Goal: Task Accomplishment & Management: Complete application form

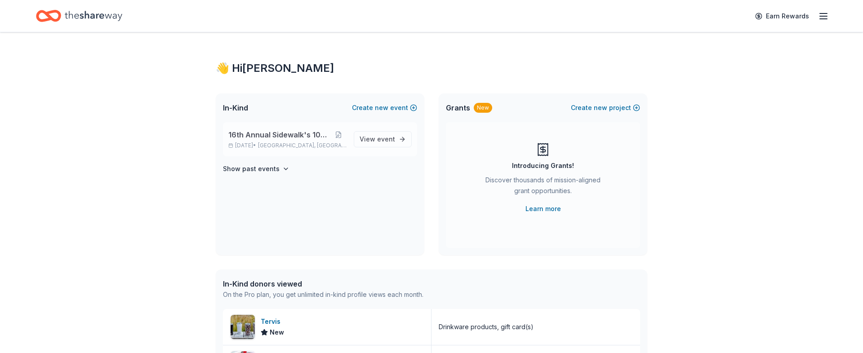
click at [292, 139] on span "16th Annual Sidewalk's 10k Party" at bounding box center [279, 134] width 102 height 11
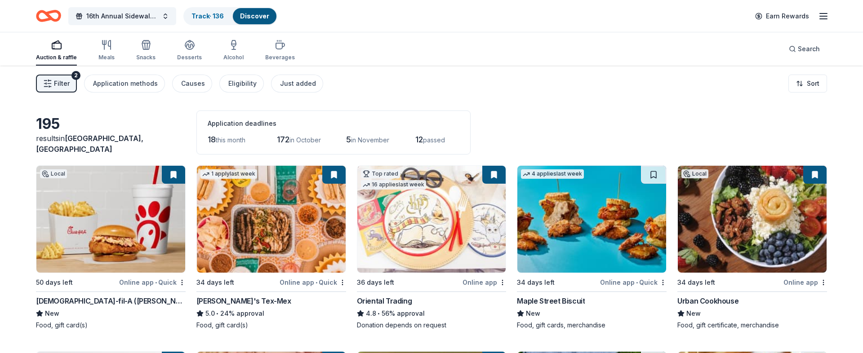
click at [211, 7] on button "Track · 136 Discover" at bounding box center [230, 16] width 94 height 18
click at [208, 20] on div "Track · 136" at bounding box center [207, 16] width 47 height 16
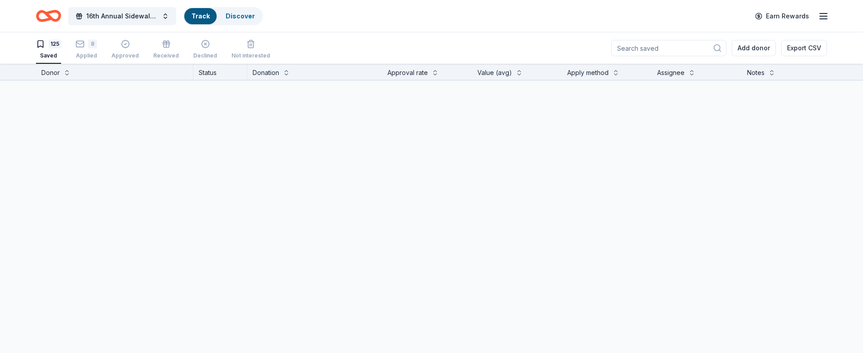
scroll to position [0, 0]
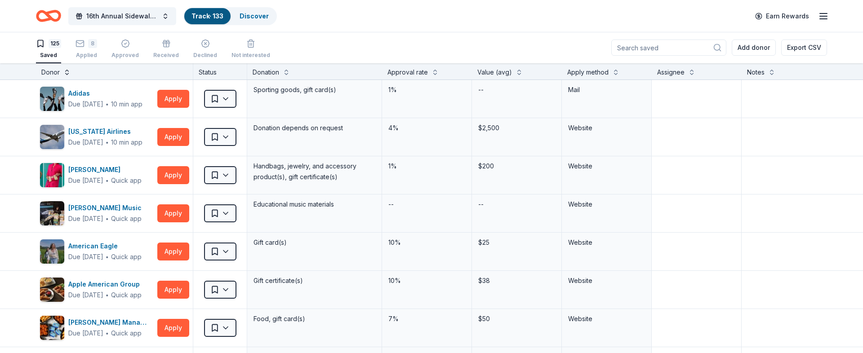
click at [63, 73] on button at bounding box center [66, 71] width 7 height 9
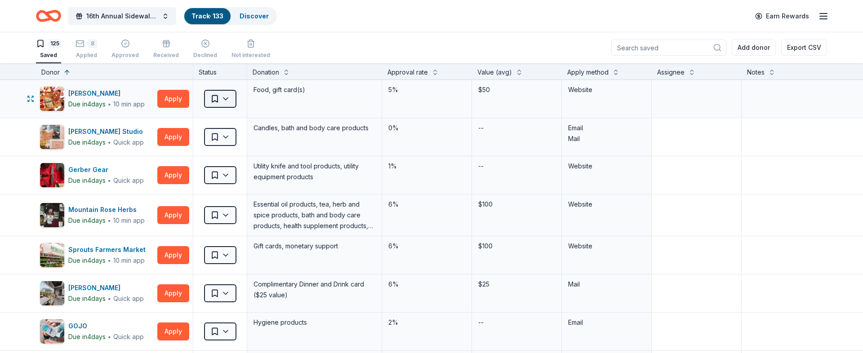
click at [230, 100] on html "16th Annual Sidewalk's 10k Party Track · 133 Discover Earn Rewards 125 Saved 8 …" at bounding box center [431, 176] width 863 height 353
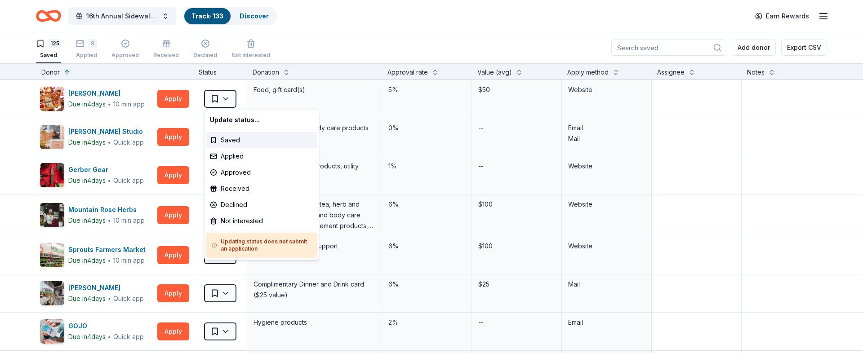
click at [321, 67] on html "16th Annual Sidewalk's 10k Party Track · 133 Discover Earn Rewards 125 Saved 8 …" at bounding box center [431, 176] width 863 height 353
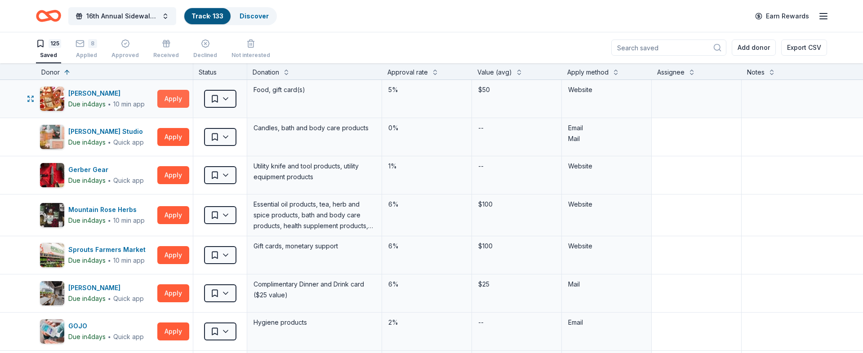
click at [165, 102] on button "Apply" at bounding box center [173, 99] width 32 height 18
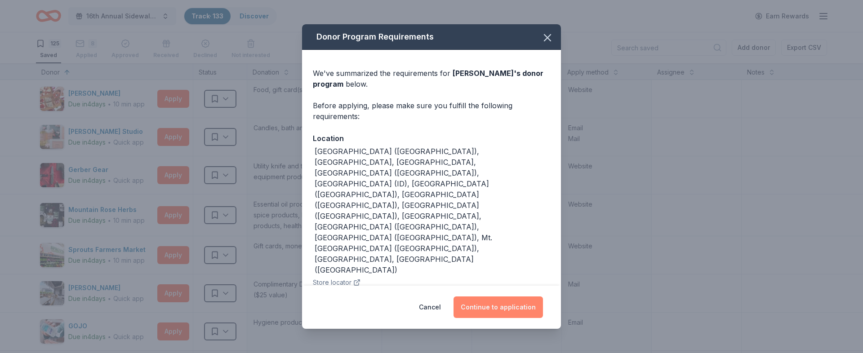
click at [502, 310] on button "Continue to application" at bounding box center [497, 308] width 89 height 22
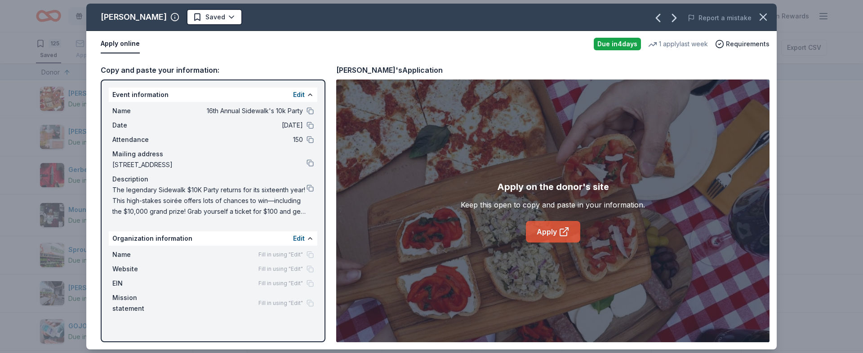
click at [555, 228] on link "Apply" at bounding box center [553, 232] width 54 height 22
click at [192, 17] on html "16th Annual Sidewalk's 10k Party Track · 133 Discover Earn Rewards 125 Saved 8 …" at bounding box center [431, 176] width 863 height 353
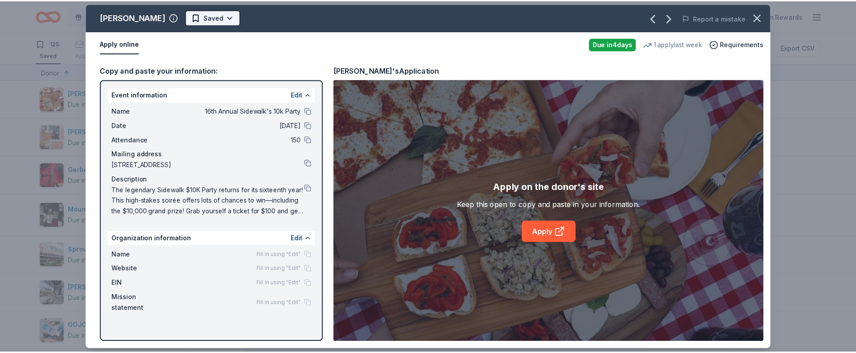
scroll to position [0, 0]
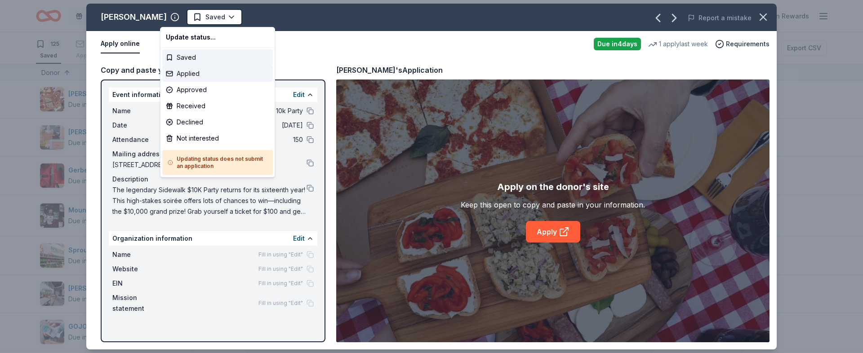
click at [197, 69] on div "Applied" at bounding box center [217, 74] width 111 height 16
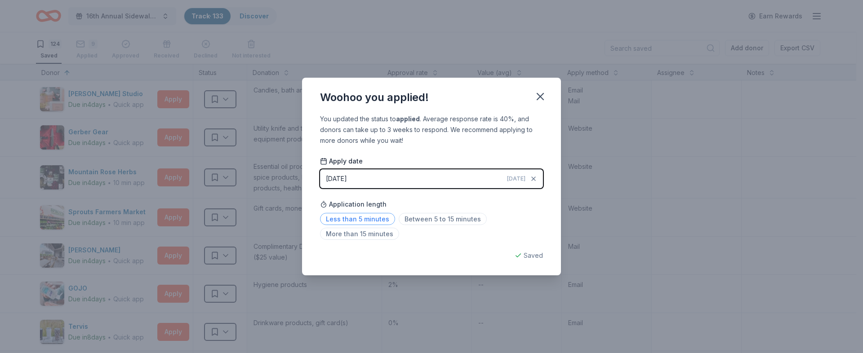
click at [346, 222] on span "Less than 5 minutes" at bounding box center [357, 219] width 75 height 12
click at [545, 99] on icon "button" at bounding box center [540, 96] width 13 height 13
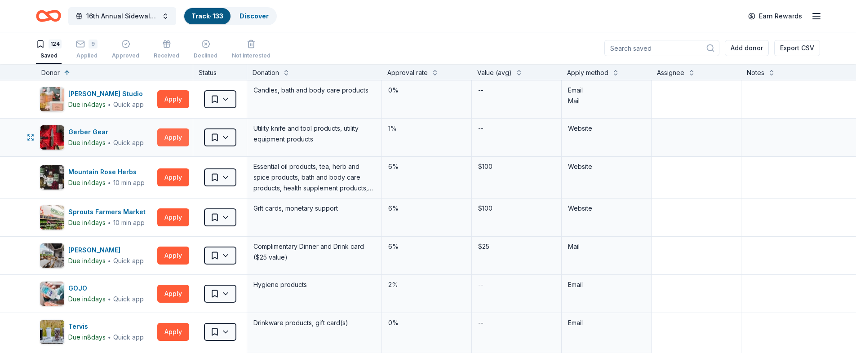
click at [170, 141] on button "Apply" at bounding box center [173, 137] width 32 height 18
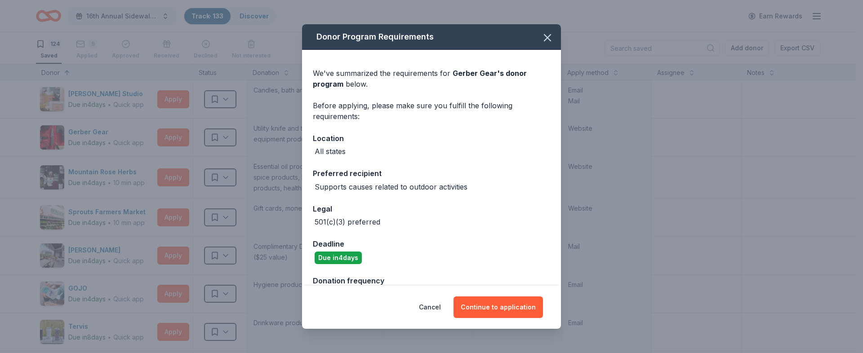
click at [657, 209] on div "Donor Program Requirements We've summarized the requirements for Gerber Gear 's…" at bounding box center [431, 176] width 863 height 353
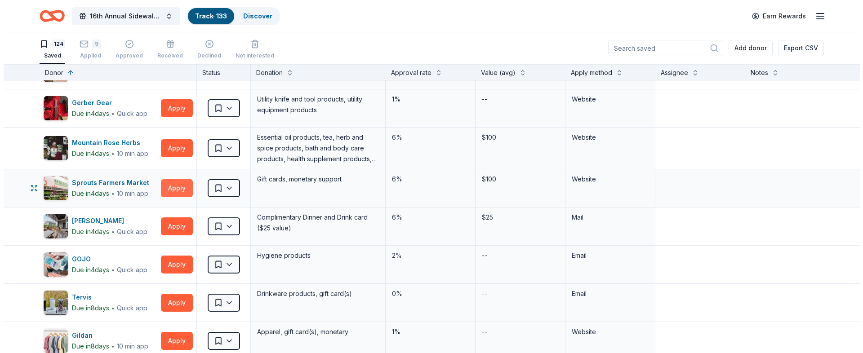
scroll to position [69, 0]
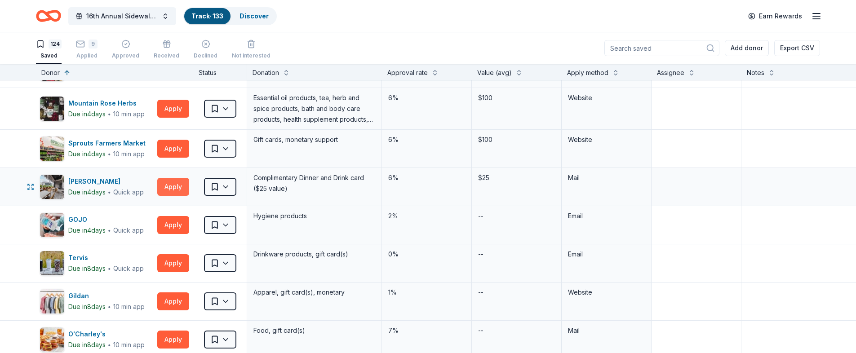
click at [169, 190] on button "Apply" at bounding box center [173, 187] width 32 height 18
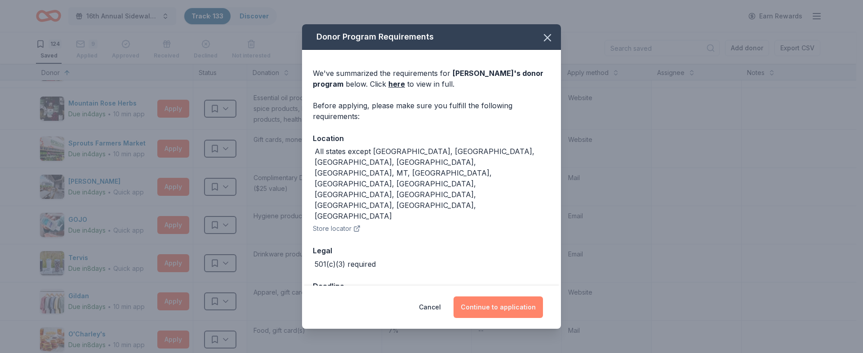
click at [495, 298] on button "Continue to application" at bounding box center [497, 308] width 89 height 22
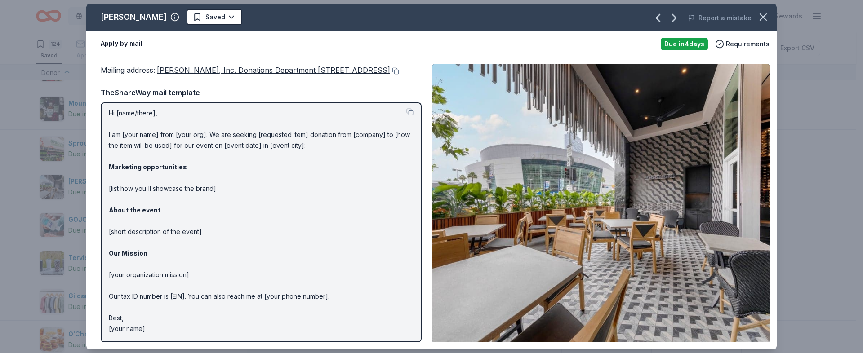
scroll to position [14, 0]
click at [192, 236] on p "Hi [name/there], I am [your name] from [your org]. We are seeking [requested it…" at bounding box center [261, 221] width 305 height 226
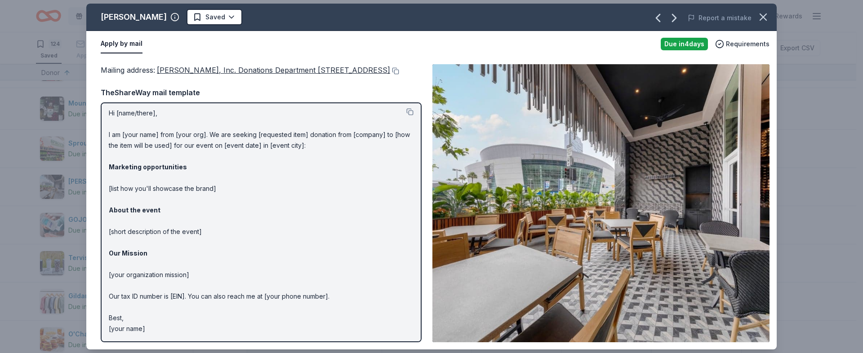
click at [192, 236] on p "Hi [name/there], I am [your name] from [your org]. We are seeking [requested it…" at bounding box center [261, 221] width 305 height 226
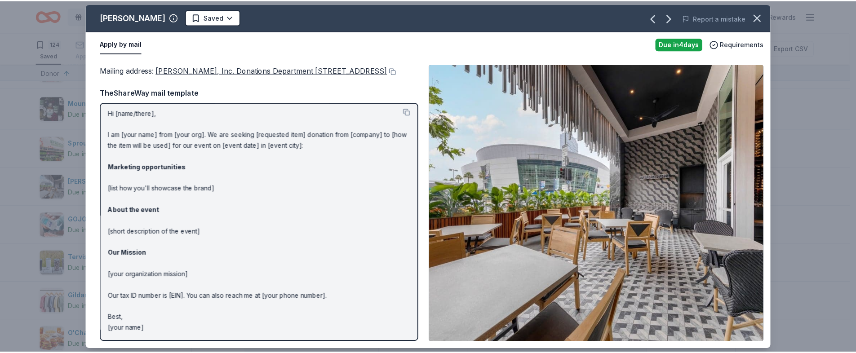
scroll to position [0, 0]
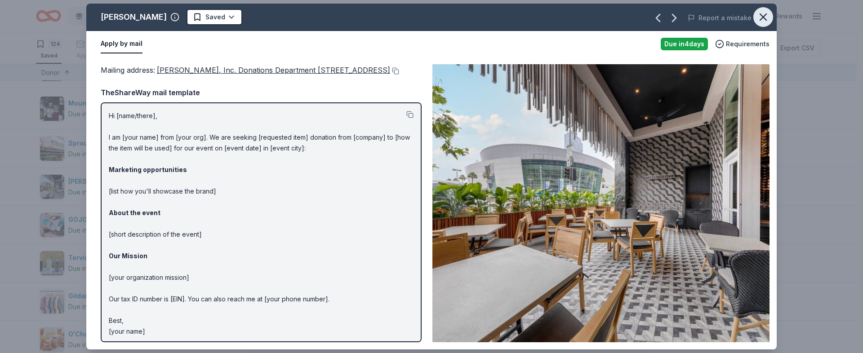
click at [761, 18] on icon "button" at bounding box center [763, 17] width 13 height 13
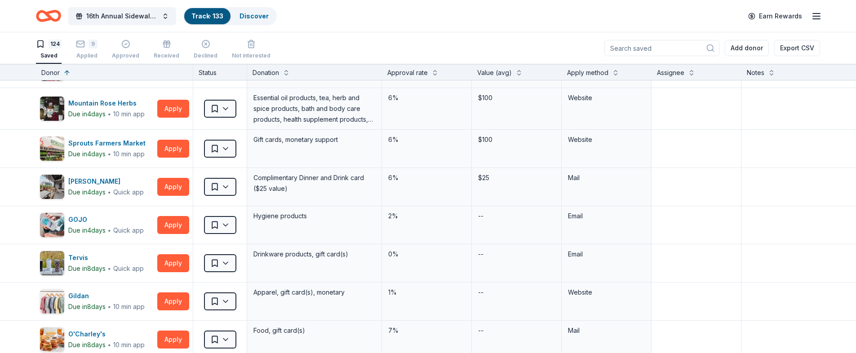
click at [609, 71] on div "Apply method" at bounding box center [606, 72] width 79 height 11
click at [617, 73] on button at bounding box center [615, 71] width 7 height 9
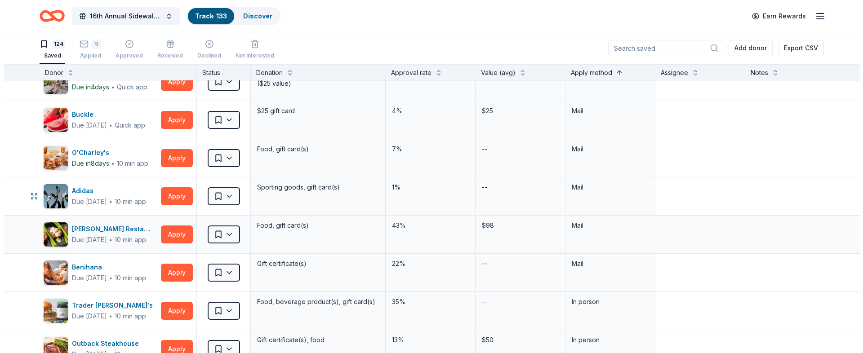
scroll to position [130, 0]
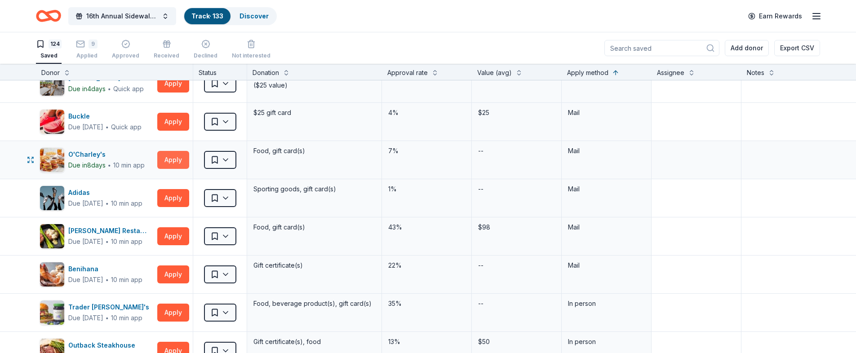
click at [177, 156] on button "Apply" at bounding box center [173, 160] width 32 height 18
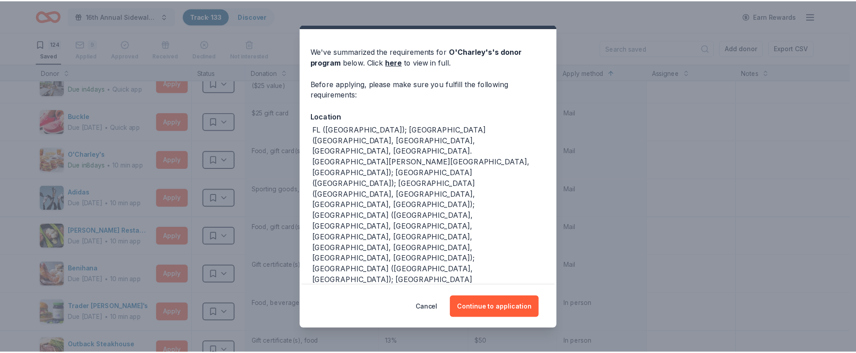
scroll to position [8, 0]
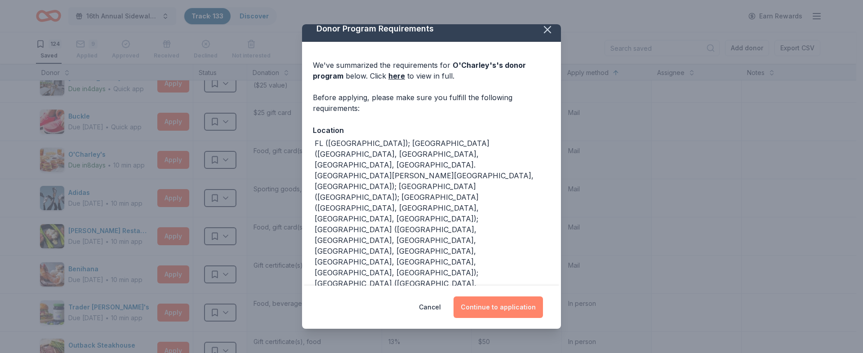
click at [488, 306] on button "Continue to application" at bounding box center [497, 308] width 89 height 22
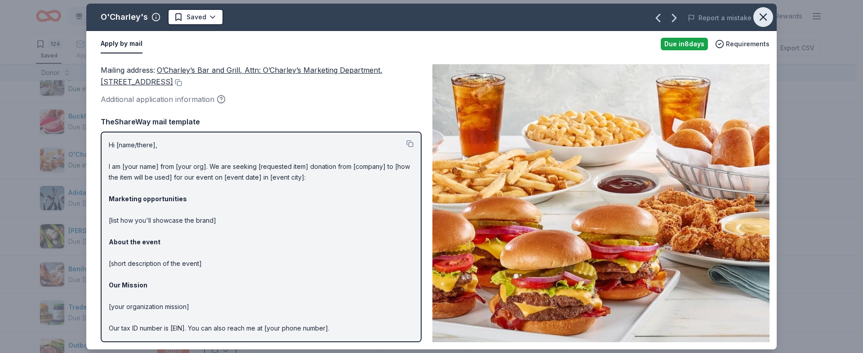
click at [763, 17] on icon "button" at bounding box center [763, 17] width 6 height 6
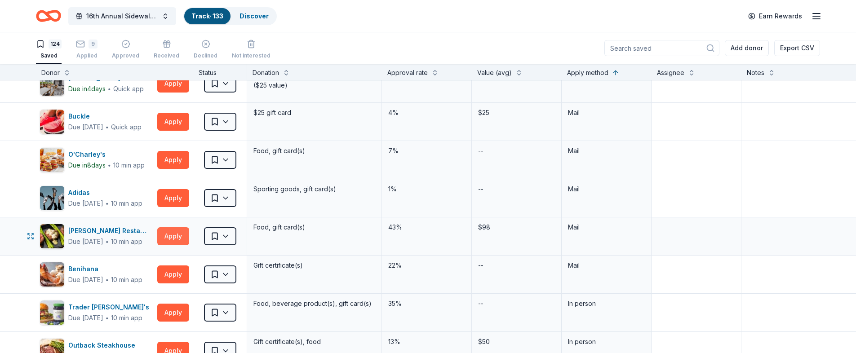
click at [177, 239] on button "Apply" at bounding box center [173, 236] width 32 height 18
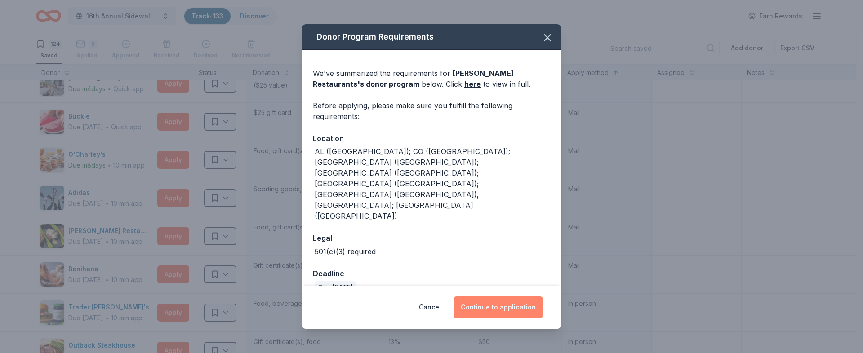
click at [491, 297] on button "Continue to application" at bounding box center [497, 308] width 89 height 22
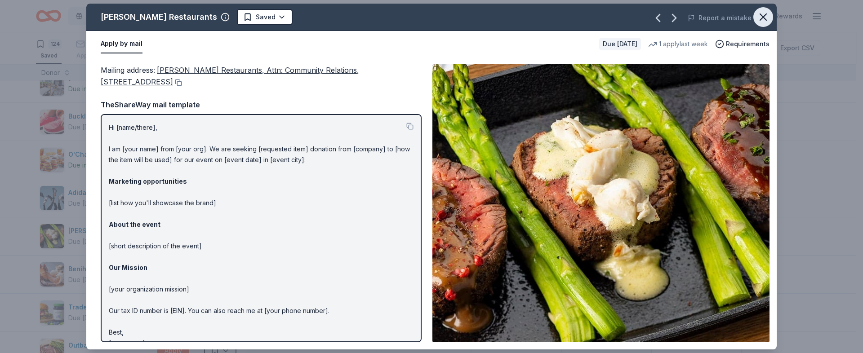
click at [770, 17] on button "button" at bounding box center [763, 17] width 20 height 20
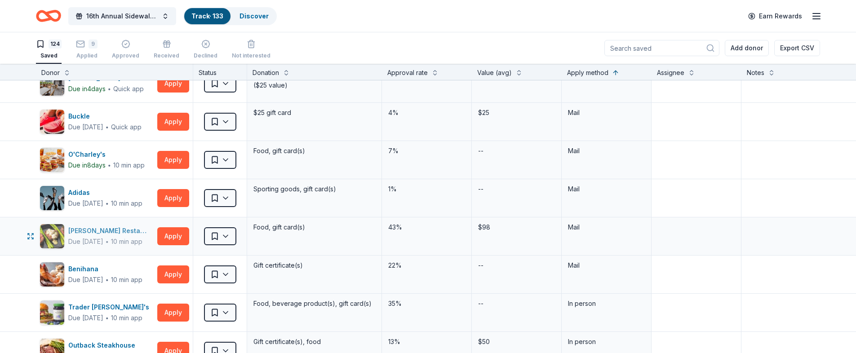
scroll to position [145, 0]
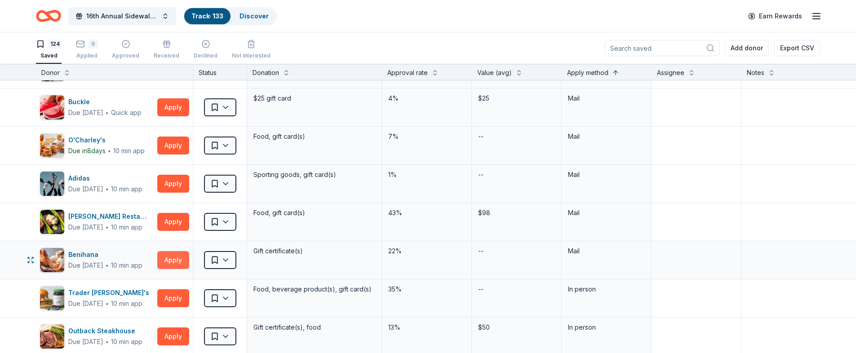
click at [175, 263] on button "Apply" at bounding box center [173, 260] width 32 height 18
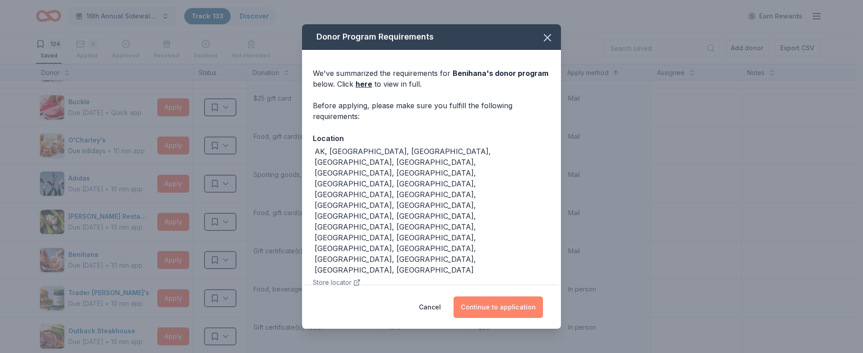
click at [508, 307] on button "Continue to application" at bounding box center [497, 308] width 89 height 22
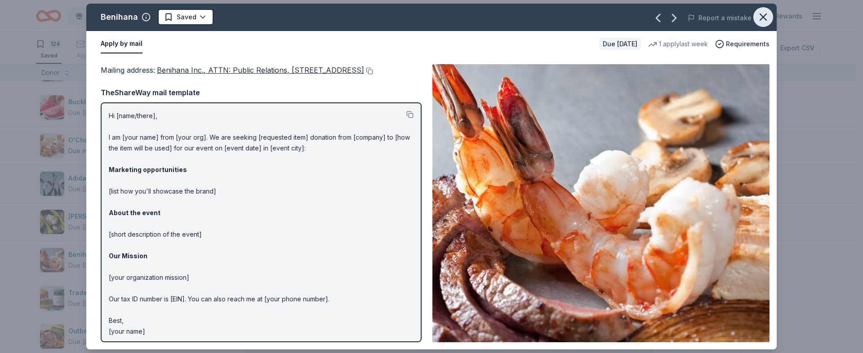
click at [755, 19] on button "button" at bounding box center [763, 17] width 20 height 20
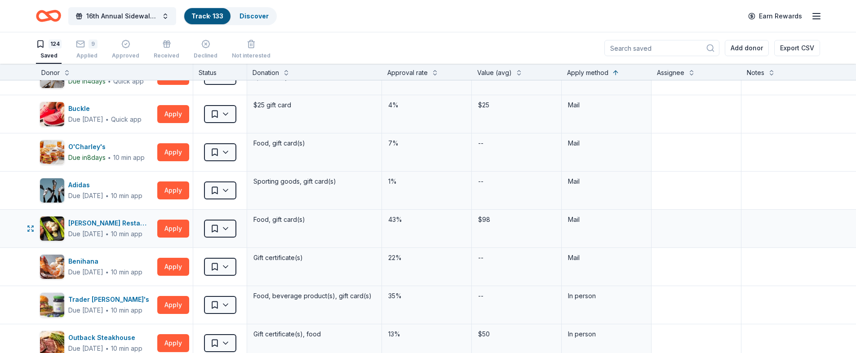
scroll to position [130, 0]
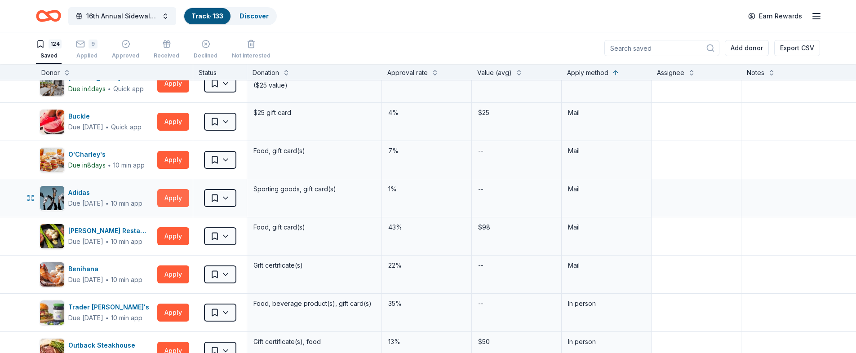
click at [164, 200] on button "Apply" at bounding box center [173, 198] width 32 height 18
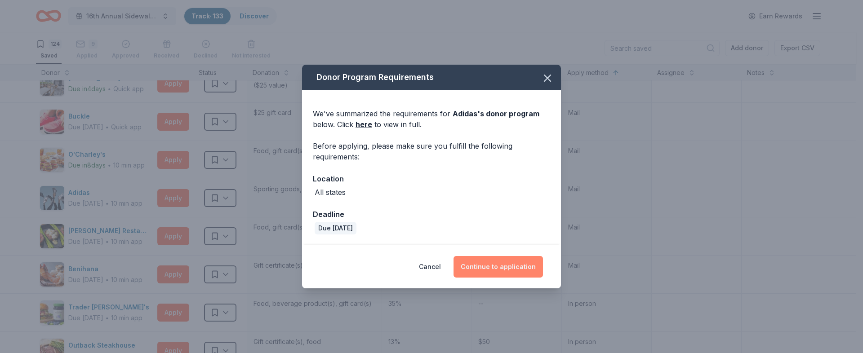
click at [492, 262] on button "Continue to application" at bounding box center [497, 267] width 89 height 22
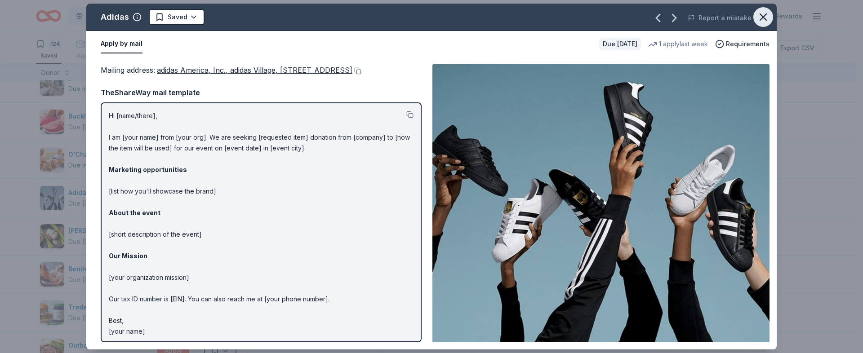
click at [767, 20] on icon "button" at bounding box center [763, 17] width 13 height 13
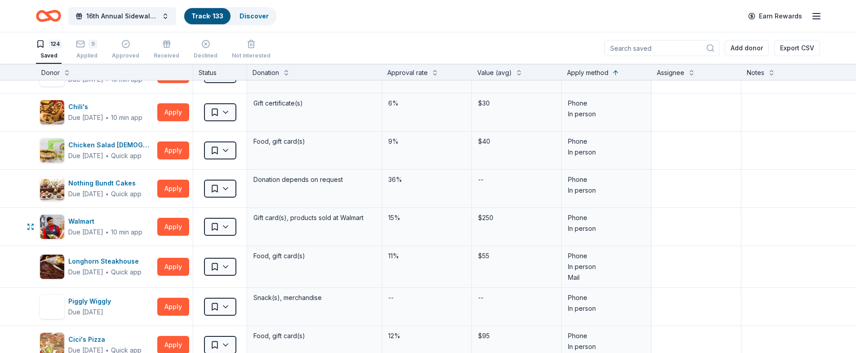
scroll to position [955, 0]
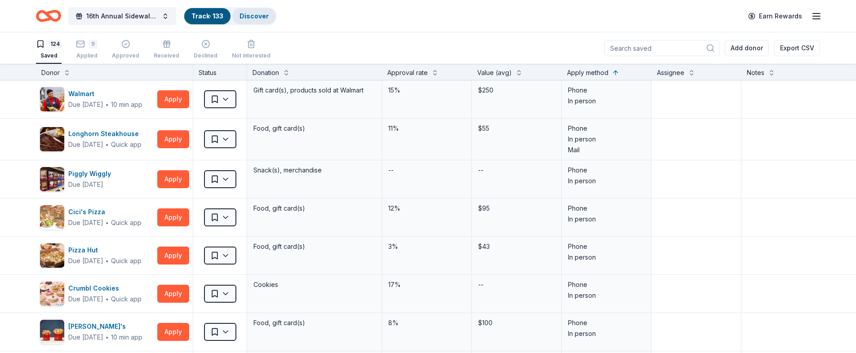
click at [253, 16] on link "Discover" at bounding box center [253, 16] width 29 height 8
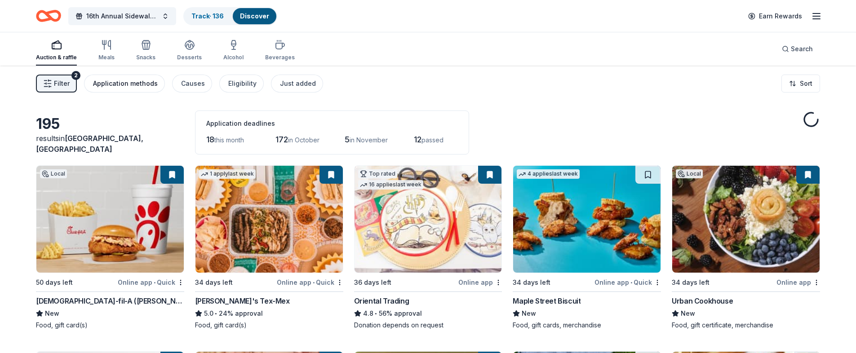
click at [124, 80] on div "Application methods" at bounding box center [125, 83] width 65 height 11
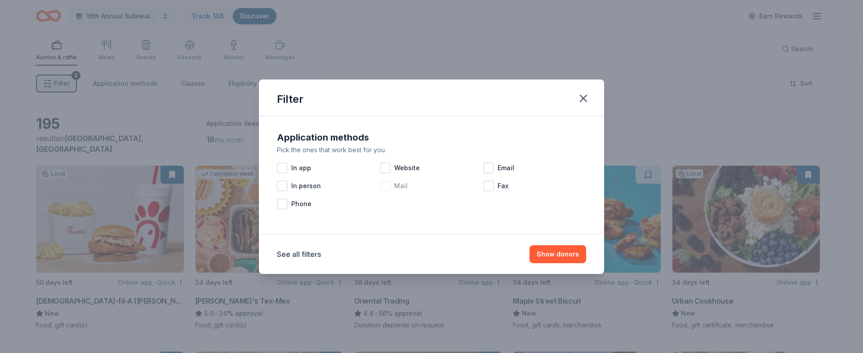
click at [390, 191] on div "Mail" at bounding box center [431, 186] width 103 height 18
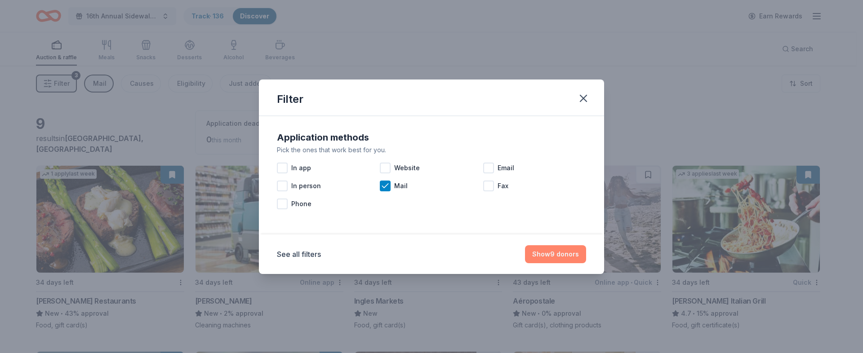
click at [576, 260] on button "Show 9 donors" at bounding box center [555, 254] width 61 height 18
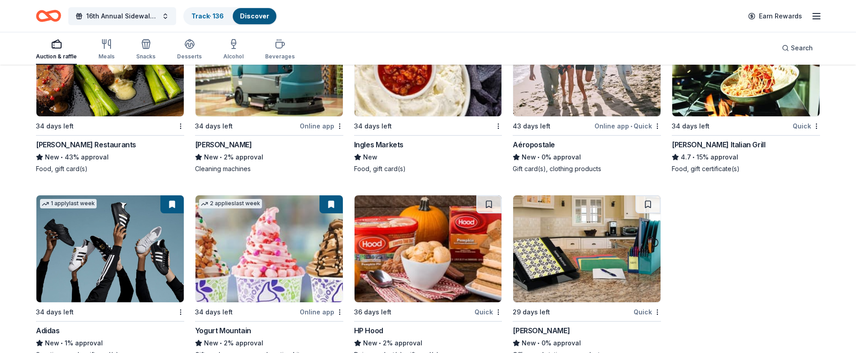
scroll to position [157, 0]
click at [712, 142] on div "[PERSON_NAME] Italian Grill" at bounding box center [718, 144] width 93 height 11
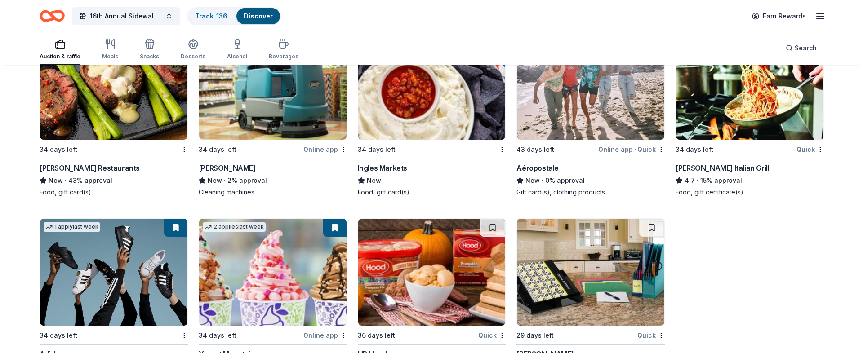
scroll to position [0, 0]
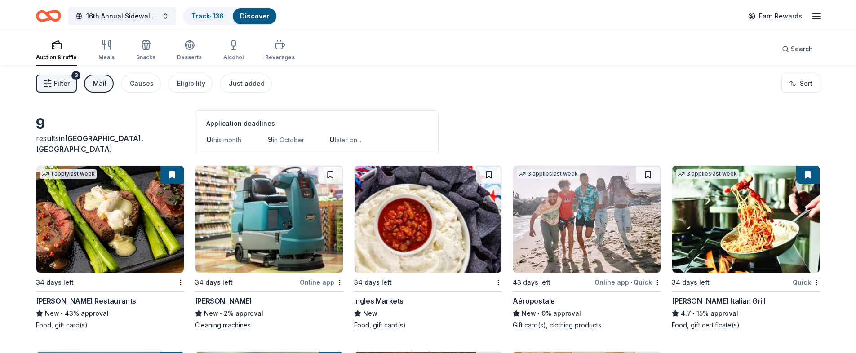
click at [62, 82] on span "Filter" at bounding box center [62, 83] width 16 height 11
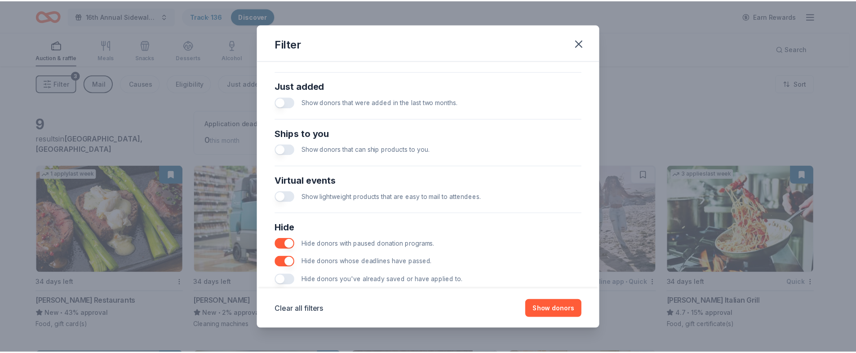
scroll to position [363, 0]
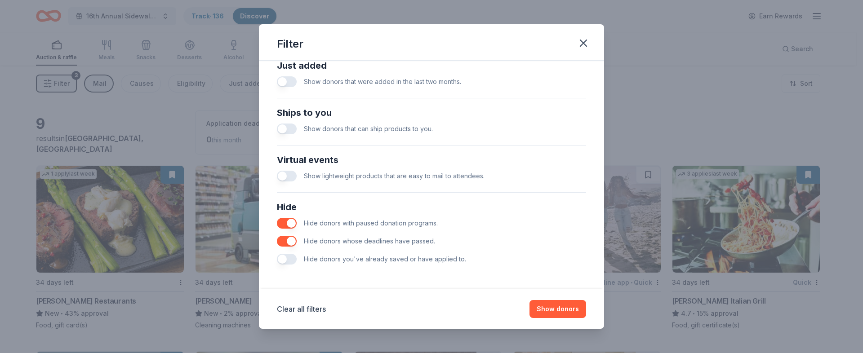
click at [288, 243] on button "button" at bounding box center [287, 241] width 20 height 11
click at [564, 305] on button "Show 9 donors" at bounding box center [555, 309] width 61 height 18
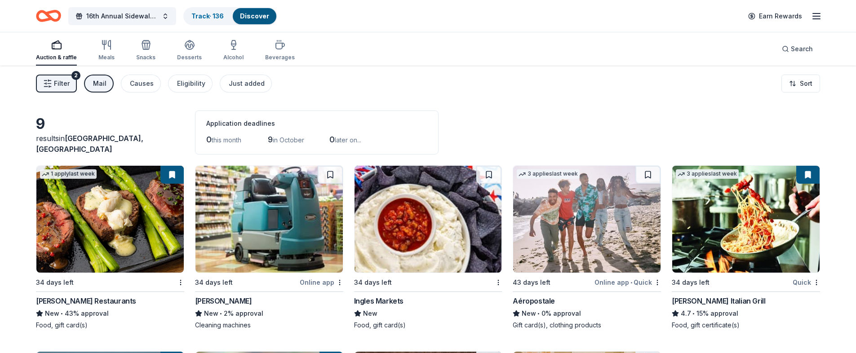
click at [108, 89] on button "Mail" at bounding box center [99, 84] width 30 height 18
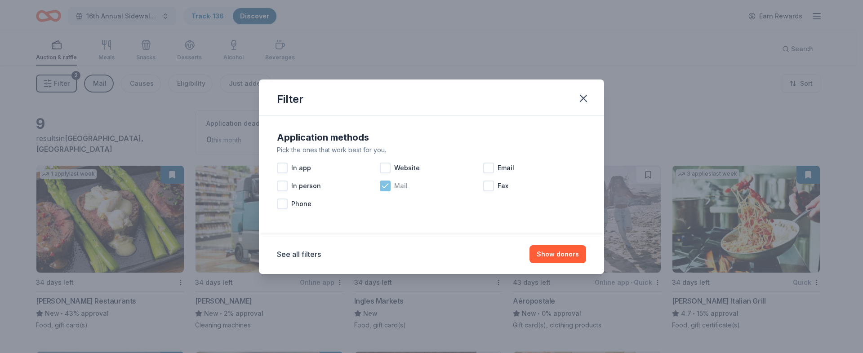
click at [380, 188] on div at bounding box center [385, 186] width 11 height 11
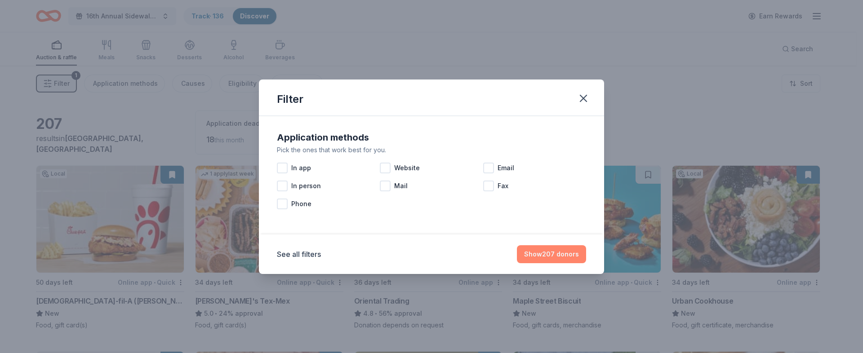
click at [570, 252] on button "Show 207 donors" at bounding box center [551, 254] width 69 height 18
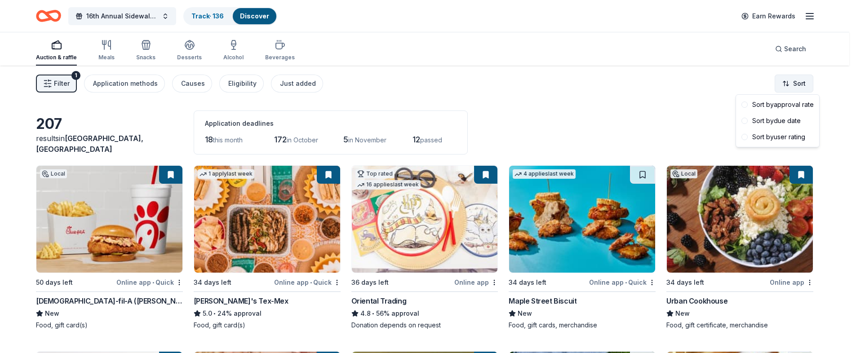
click at [807, 81] on html "16th Annual Sidewalk's 10k Party Track · 136 Discover Earn Rewards Auction & ra…" at bounding box center [428, 176] width 856 height 353
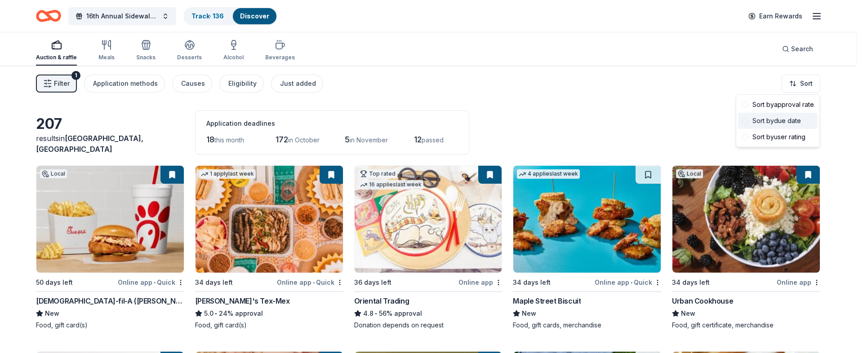
click at [796, 123] on div "Sort by due date" at bounding box center [778, 121] width 80 height 16
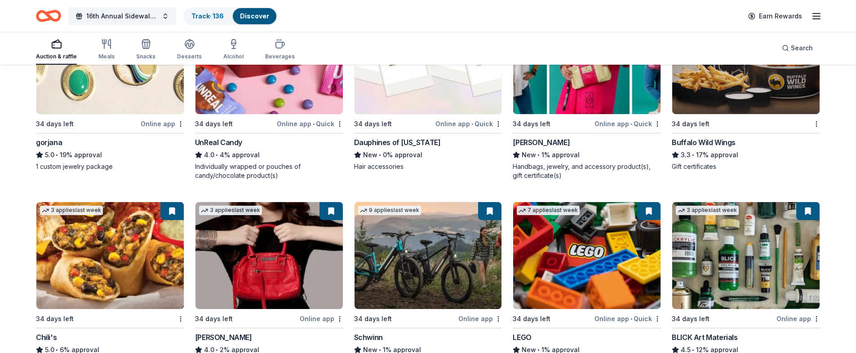
scroll to position [1740, 0]
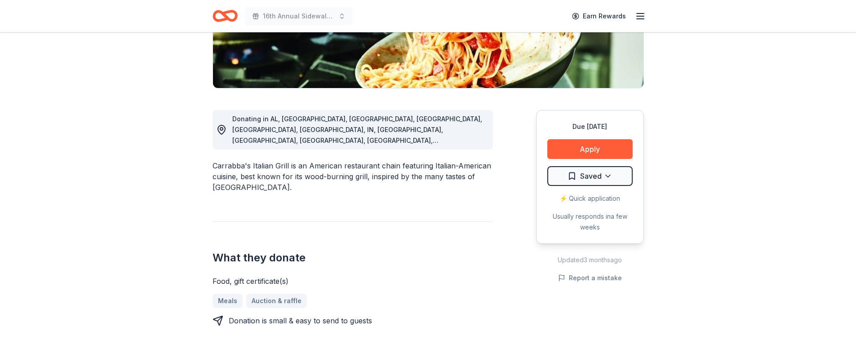
scroll to position [192, 0]
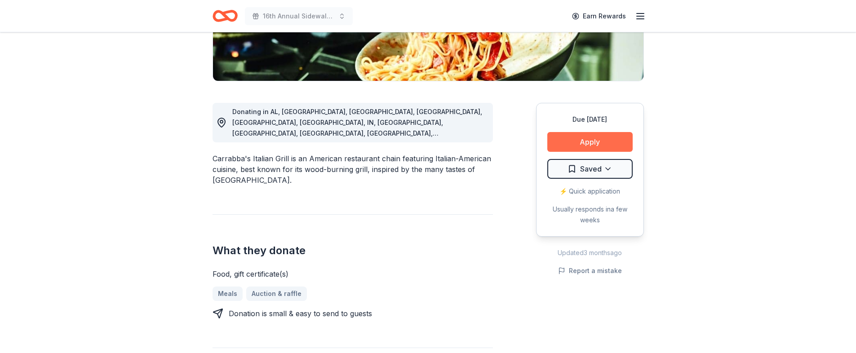
click at [588, 143] on button "Apply" at bounding box center [589, 142] width 85 height 20
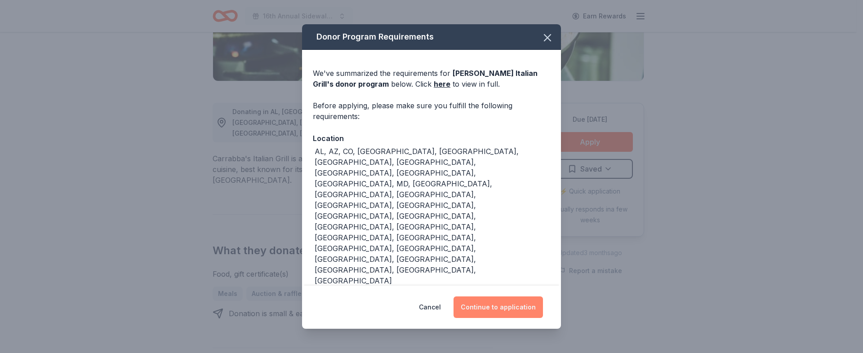
click at [513, 297] on button "Continue to application" at bounding box center [497, 308] width 89 height 22
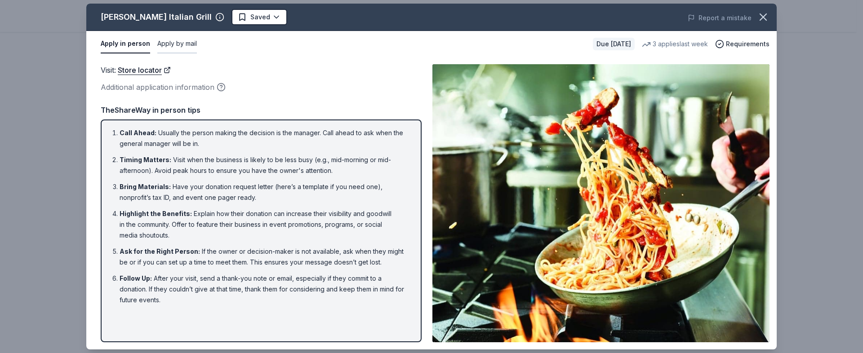
click at [167, 37] on button "Apply by mail" at bounding box center [177, 44] width 40 height 19
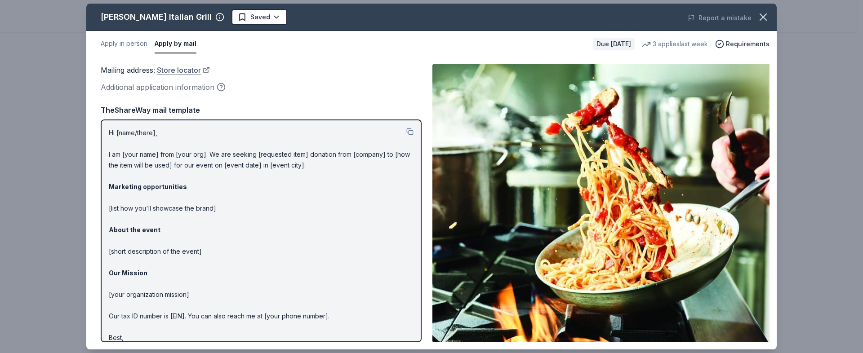
click at [208, 71] on link "Store locator" at bounding box center [183, 70] width 53 height 12
click at [759, 20] on icon "button" at bounding box center [763, 17] width 13 height 13
